Goal: Navigation & Orientation: Find specific page/section

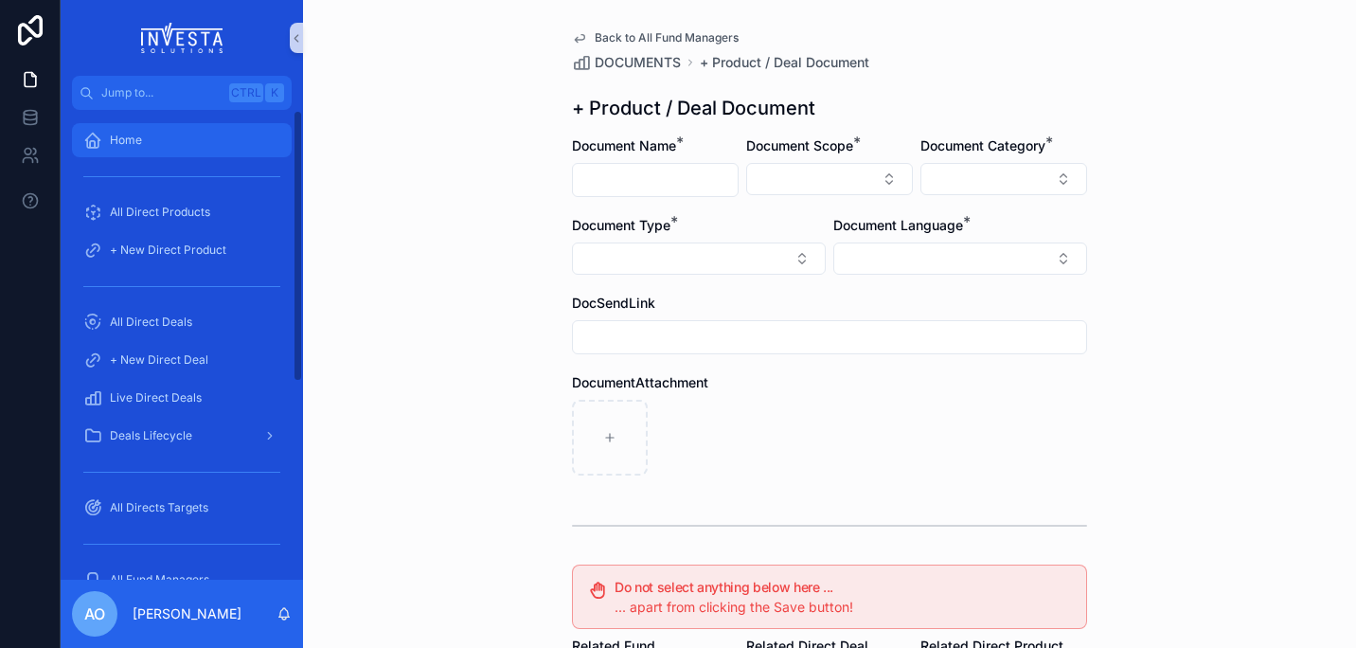
drag, startPoint x: 295, startPoint y: 314, endPoint x: 230, endPoint y: 136, distance: 189.6
click at [306, 129] on div "Jump to... Ctrl K Home All Direct Products + New Direct Product All Direct Deal…" at bounding box center [708, 324] width 1295 height 648
click at [106, 134] on div "Home" at bounding box center [181, 140] width 197 height 30
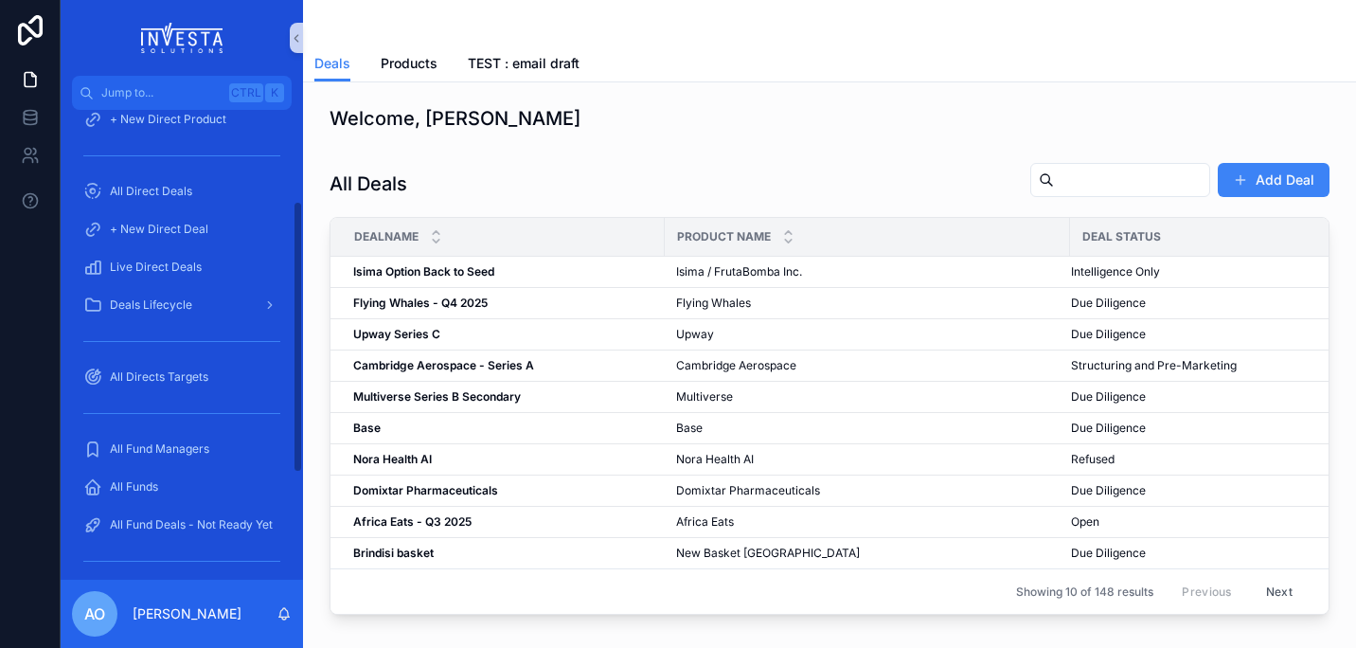
scroll to position [156, 0]
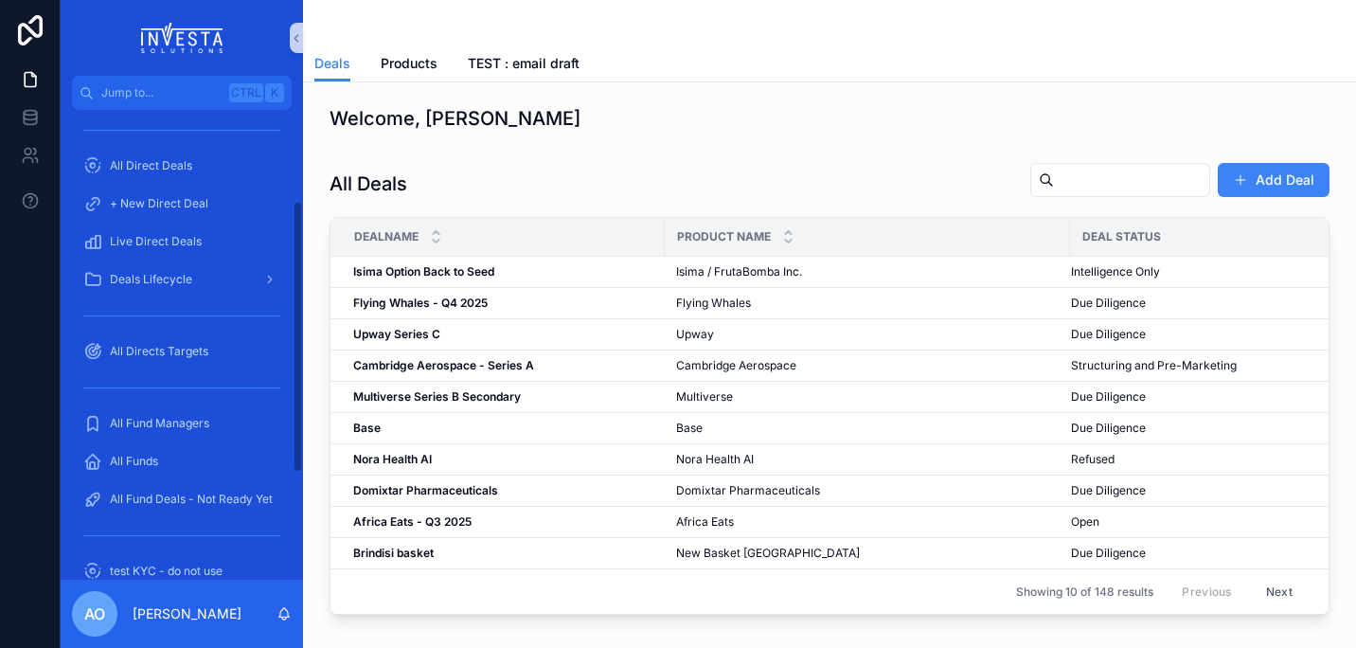
drag, startPoint x: 295, startPoint y: 294, endPoint x: 294, endPoint y: 385, distance: 90.9
click at [294, 385] on div "Home All Direct Products + New Direct Product All Direct Deals + New Direct Dea…" at bounding box center [182, 345] width 242 height 470
click at [168, 423] on span "All Fund Managers" at bounding box center [159, 423] width 99 height 15
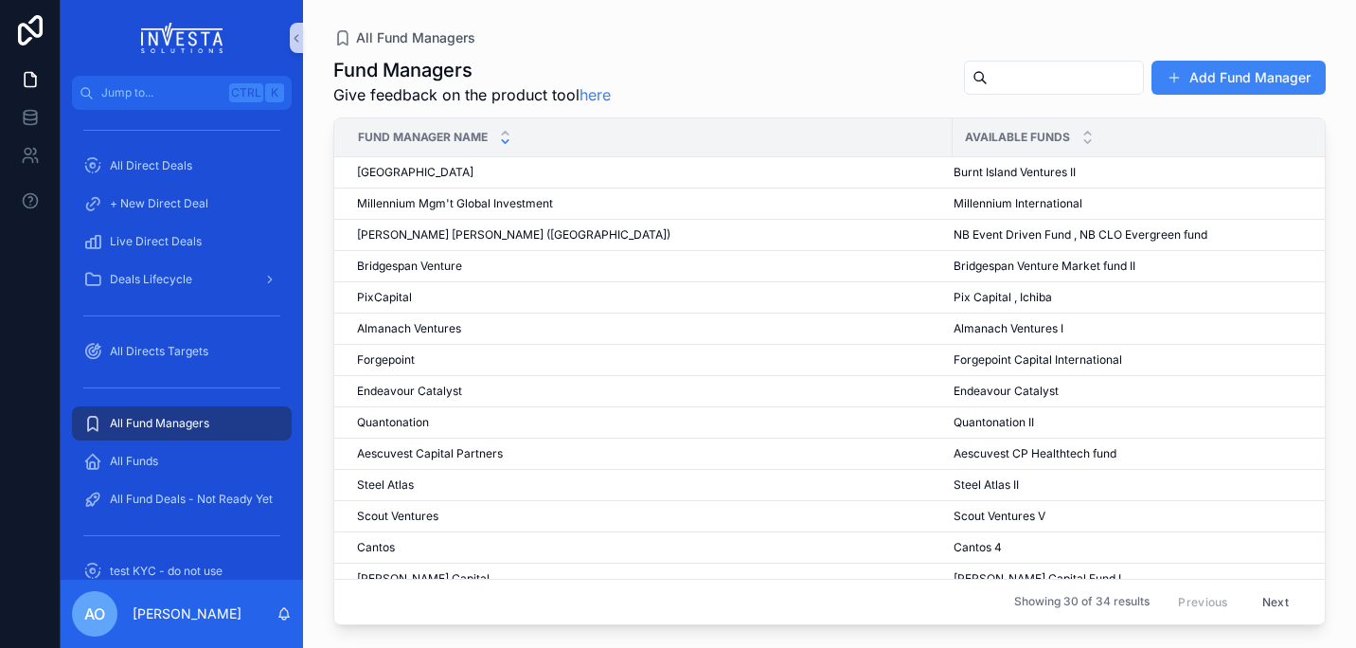
click at [508, 140] on icon "scrollable content" at bounding box center [505, 141] width 7 height 3
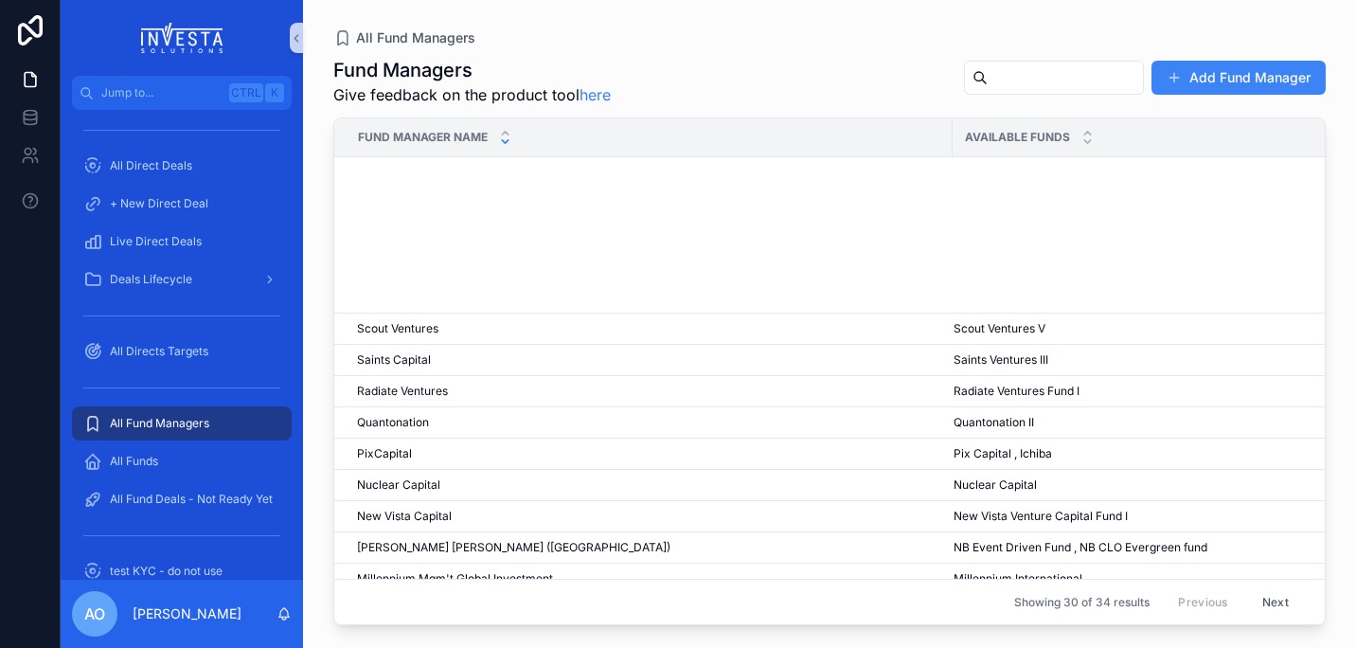
scroll to position [544, 0]
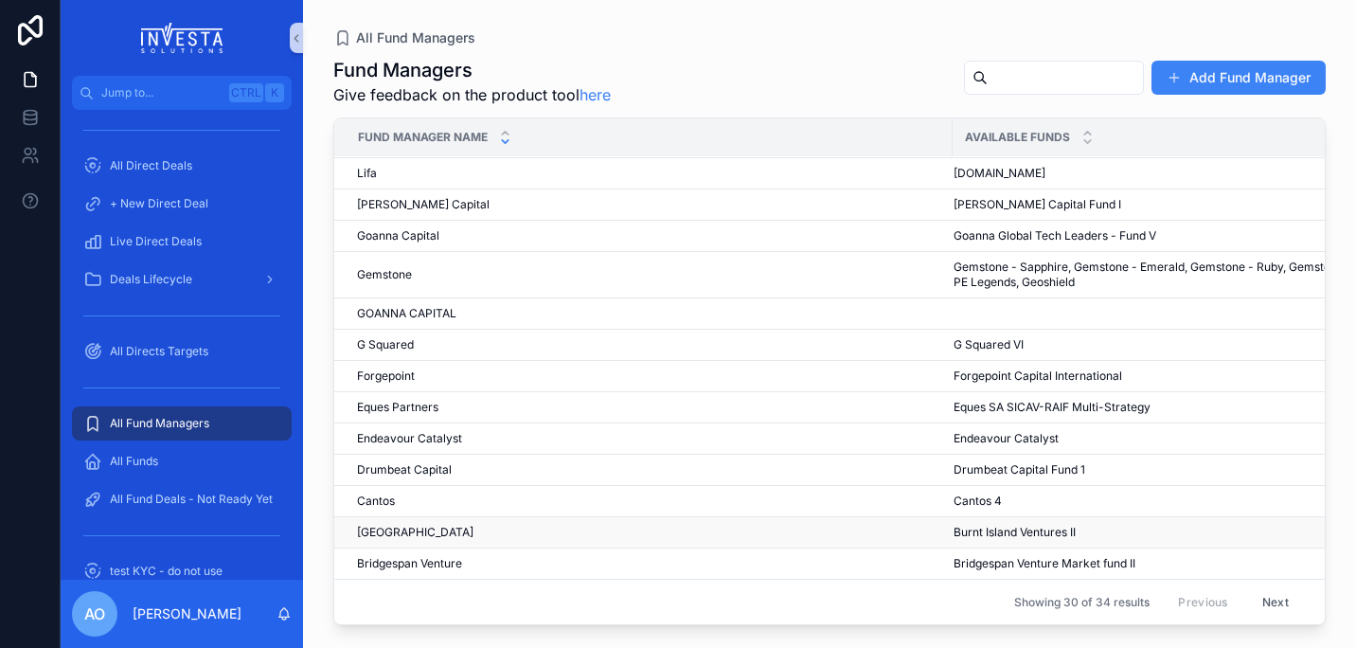
click at [402, 525] on span "[GEOGRAPHIC_DATA]" at bounding box center [415, 532] width 116 height 15
